Goal: Task Accomplishment & Management: Manage account settings

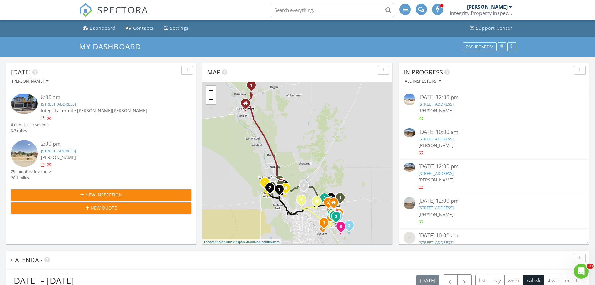
click at [76, 104] on link "7705 Maple Landing Court, El Paso, TX 79912" at bounding box center [58, 104] width 35 height 6
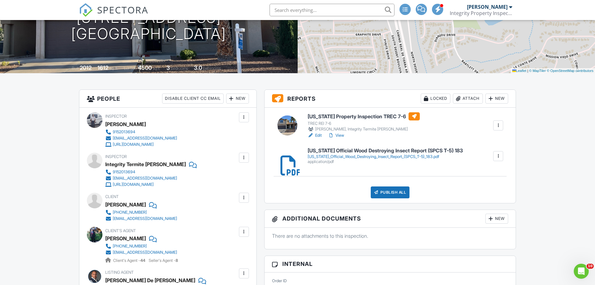
scroll to position [62, 0]
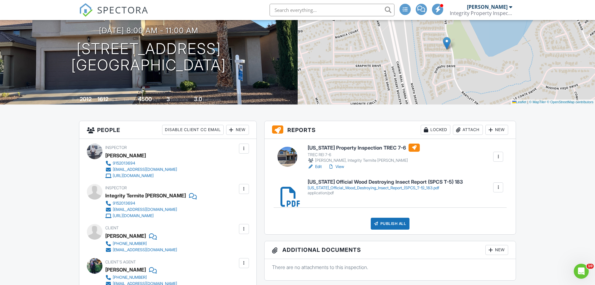
click at [340, 166] on link "View" at bounding box center [336, 166] width 16 height 6
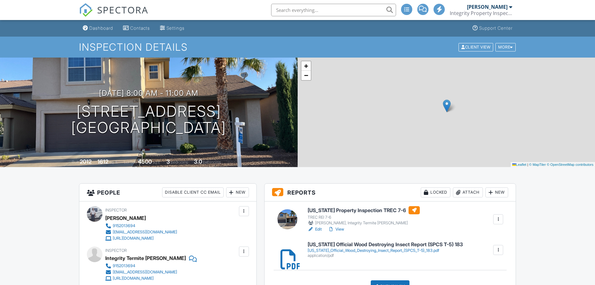
scroll to position [62, 0]
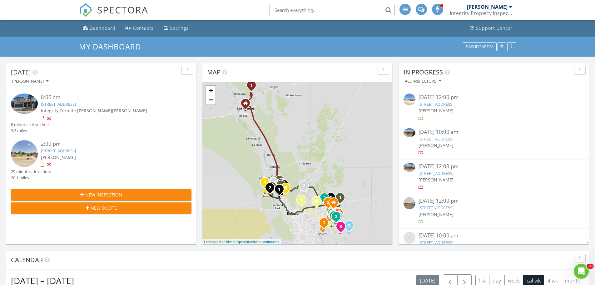
click at [76, 148] on link "5244 Alps Dr, El Paso, TX 79904" at bounding box center [58, 151] width 35 height 6
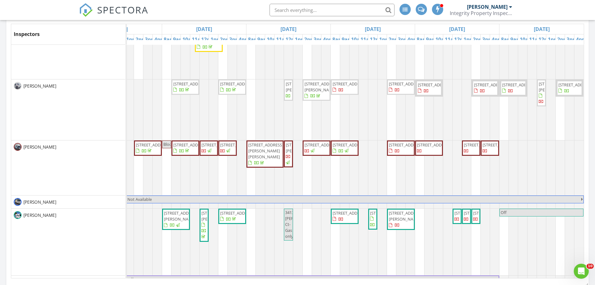
scroll to position [344, 0]
